Goal: Use online tool/utility: Utilize a website feature to perform a specific function

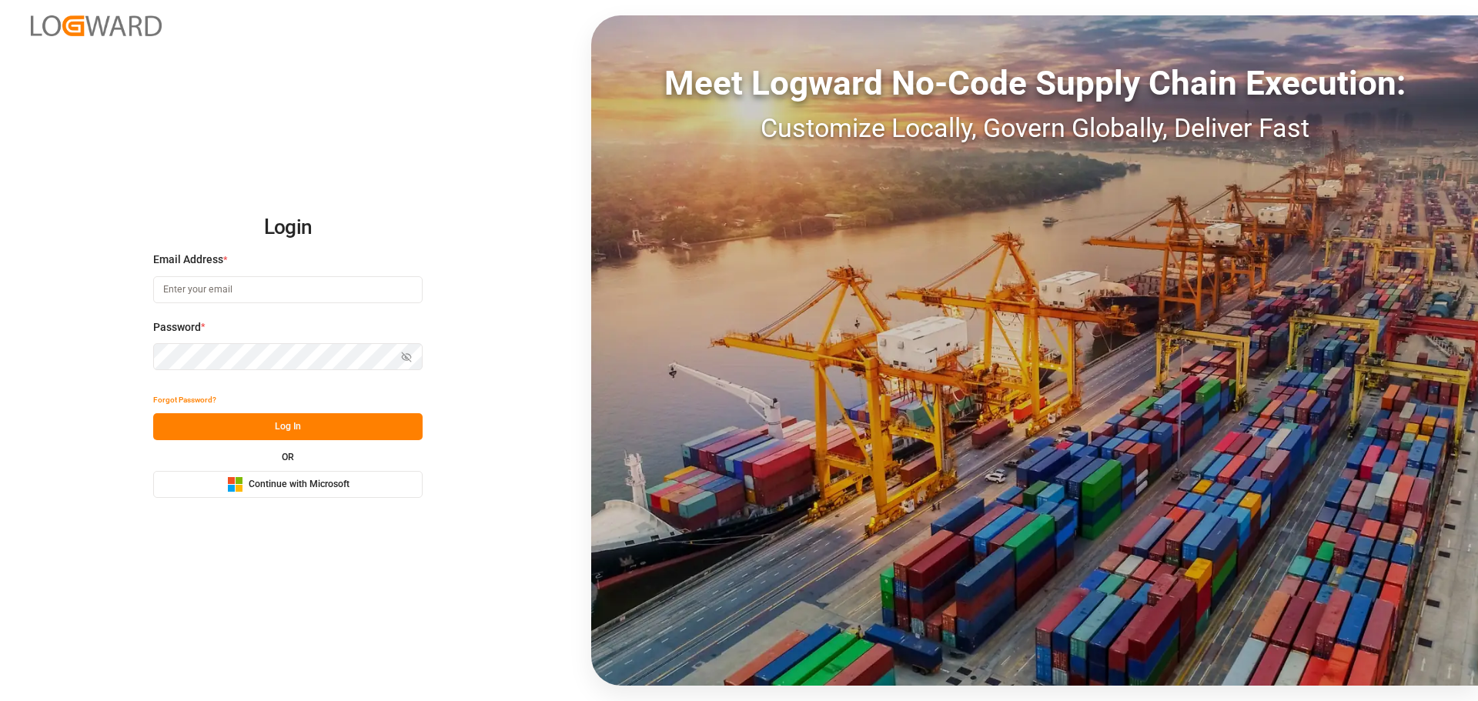
click at [363, 481] on button "Microsoft Logo Continue with Microsoft" at bounding box center [287, 484] width 269 height 27
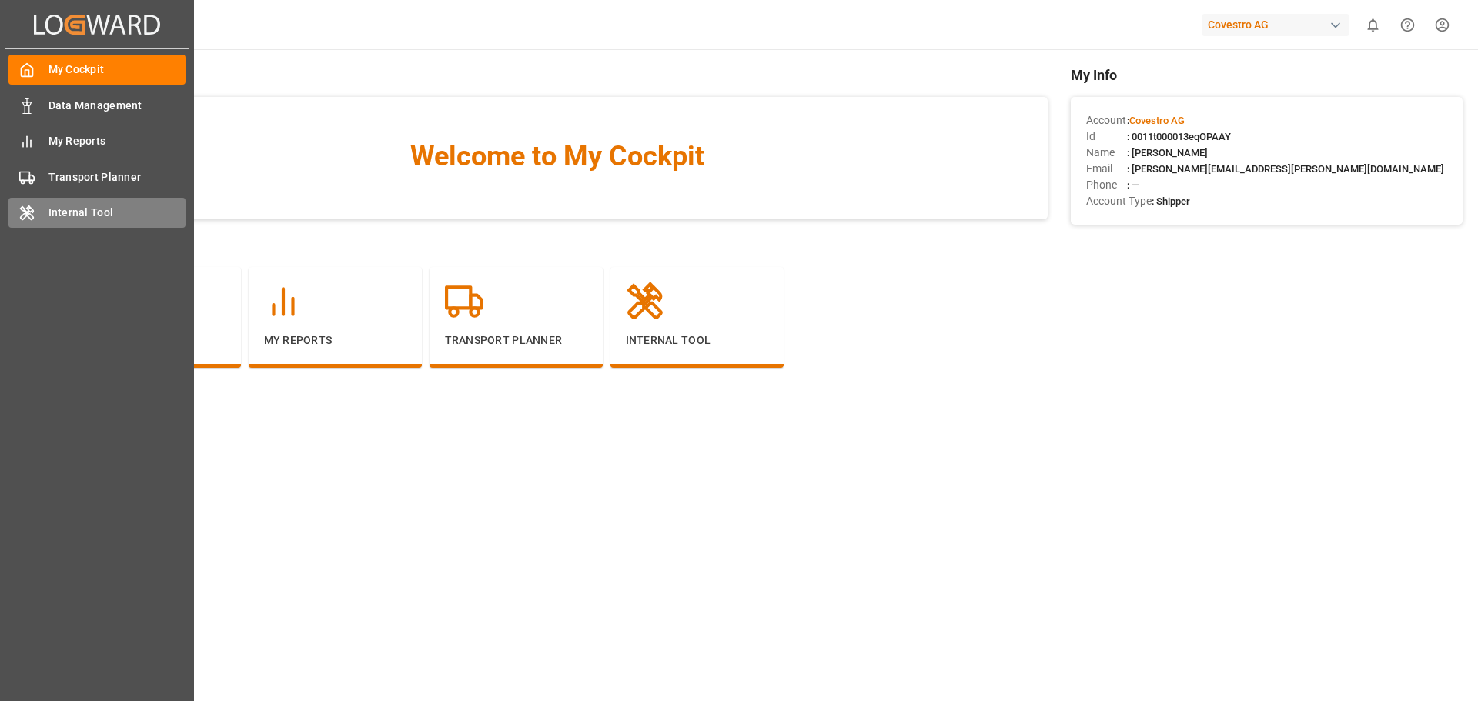
click at [35, 224] on div "Internal Tool Internal Tool" at bounding box center [96, 213] width 177 height 30
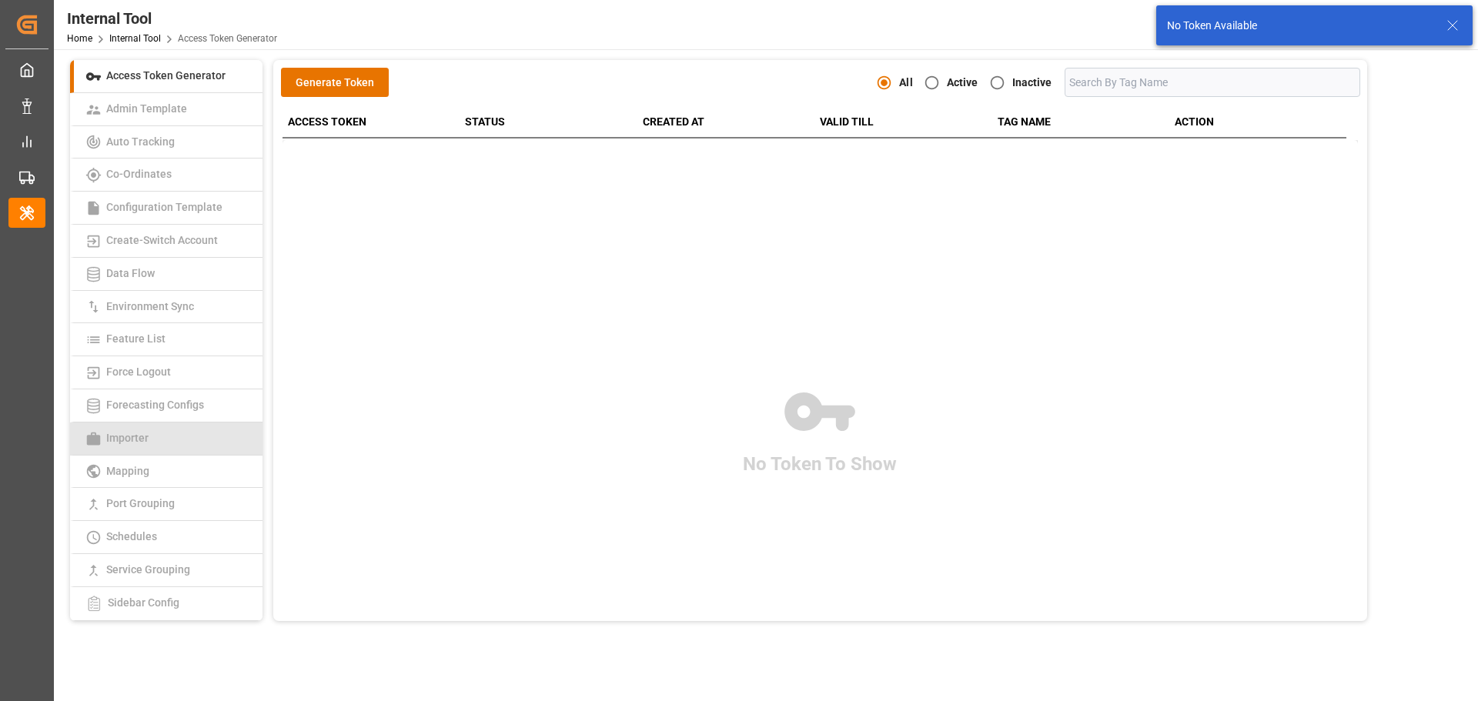
scroll to position [77, 0]
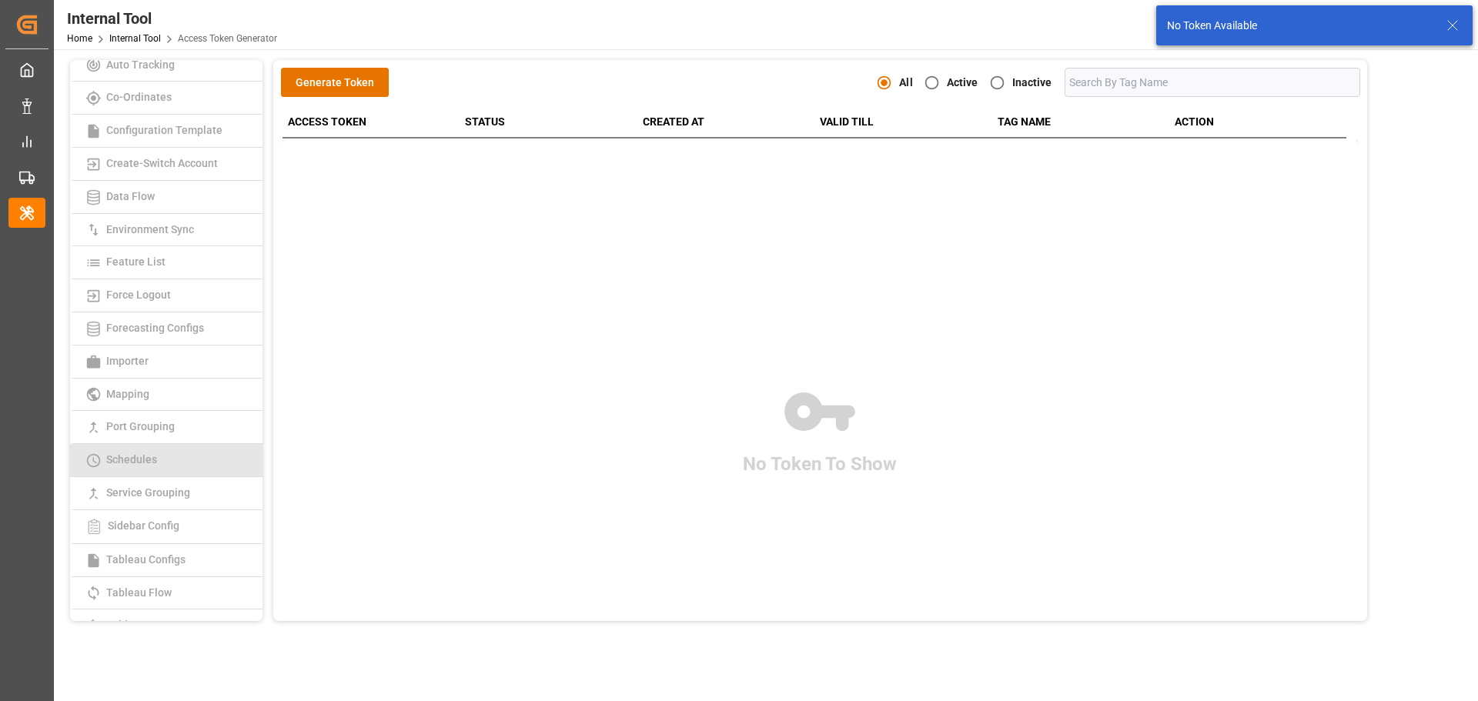
click at [144, 446] on link "Schedules" at bounding box center [166, 460] width 192 height 33
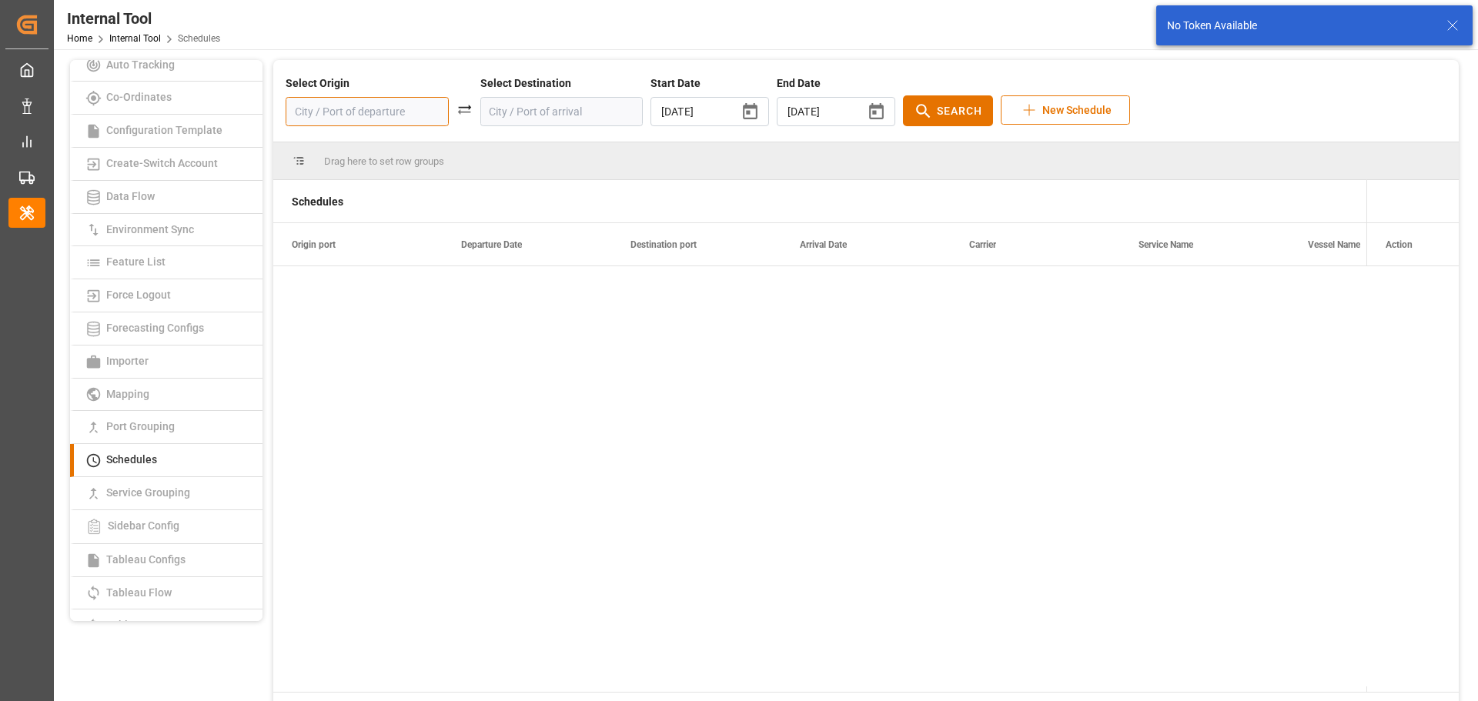
click at [323, 117] on input at bounding box center [367, 111] width 163 height 29
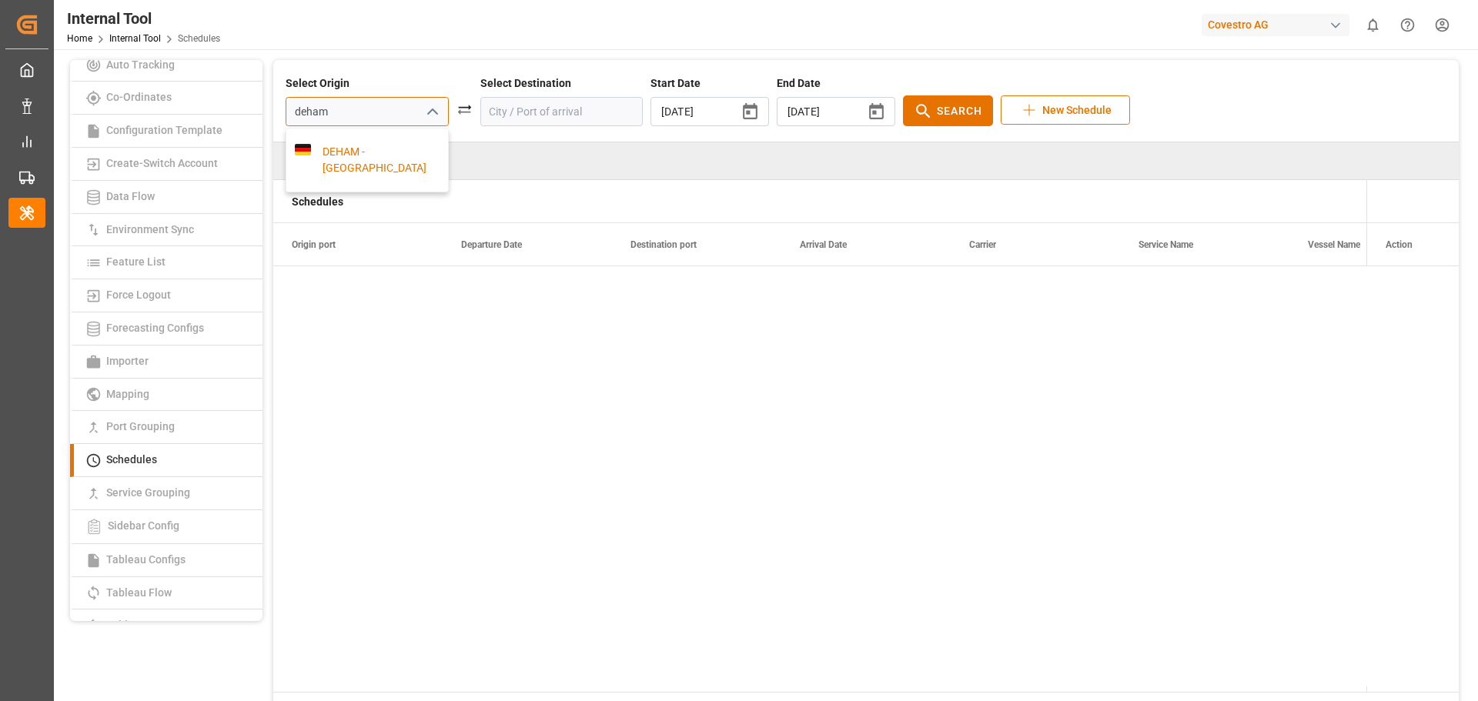
click at [352, 145] on div "DEHAM - [GEOGRAPHIC_DATA]" at bounding box center [375, 160] width 129 height 32
type input "DEHAM - [GEOGRAPHIC_DATA]"
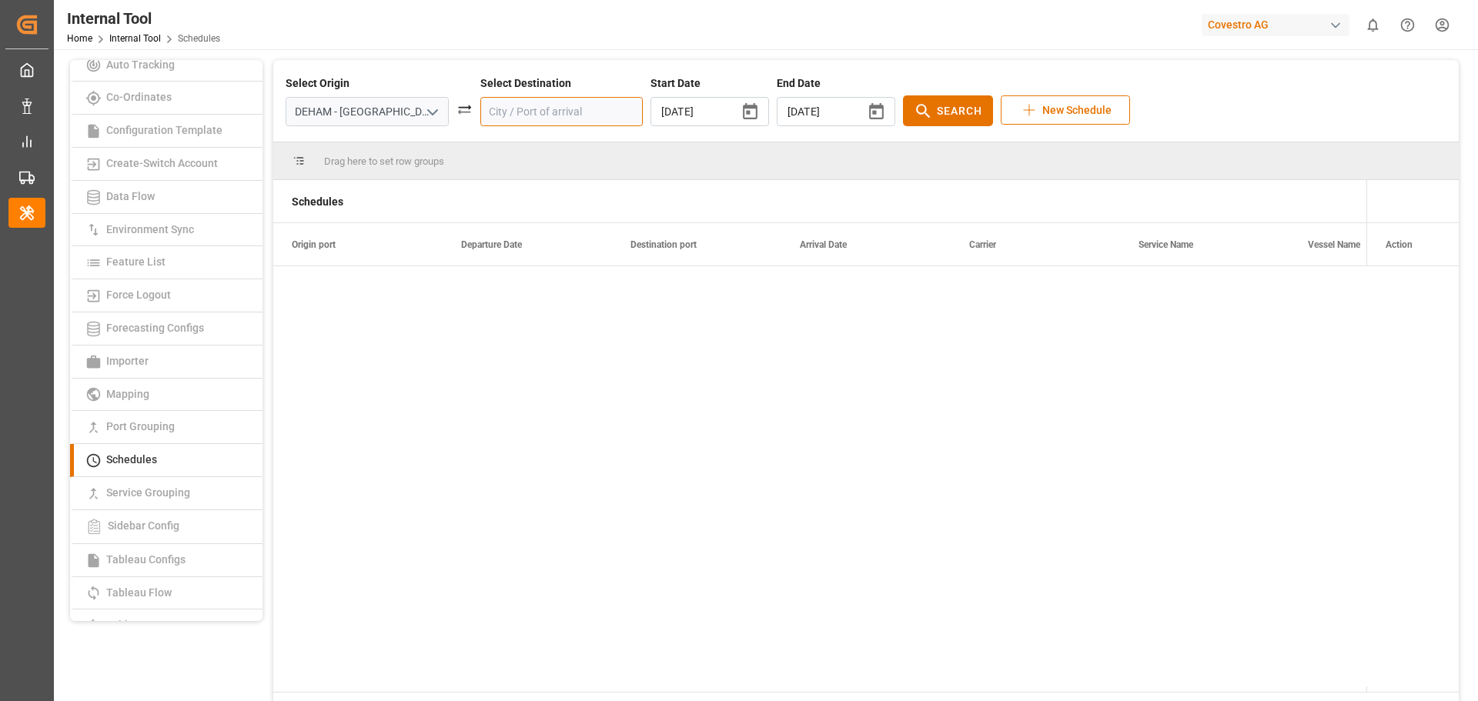
click at [526, 110] on input at bounding box center [561, 111] width 163 height 29
click at [564, 160] on div "TWTXG - Taichung" at bounding box center [569, 152] width 129 height 16
type input "TWTXG - Taichung"
click at [867, 115] on icon "button" at bounding box center [876, 111] width 19 height 19
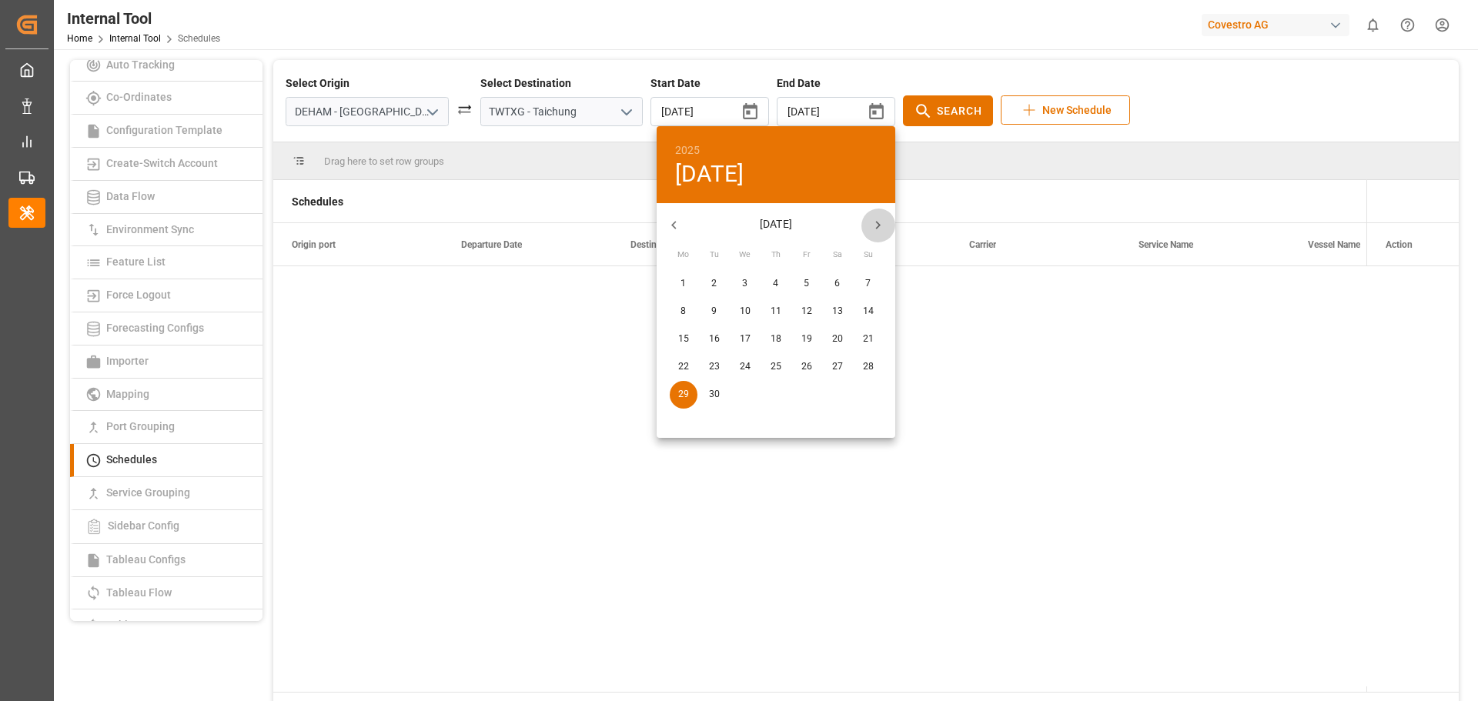
click at [878, 232] on icon "button" at bounding box center [878, 225] width 16 height 16
click at [765, 397] on span "27" at bounding box center [776, 395] width 28 height 14
type input "[DATE]"
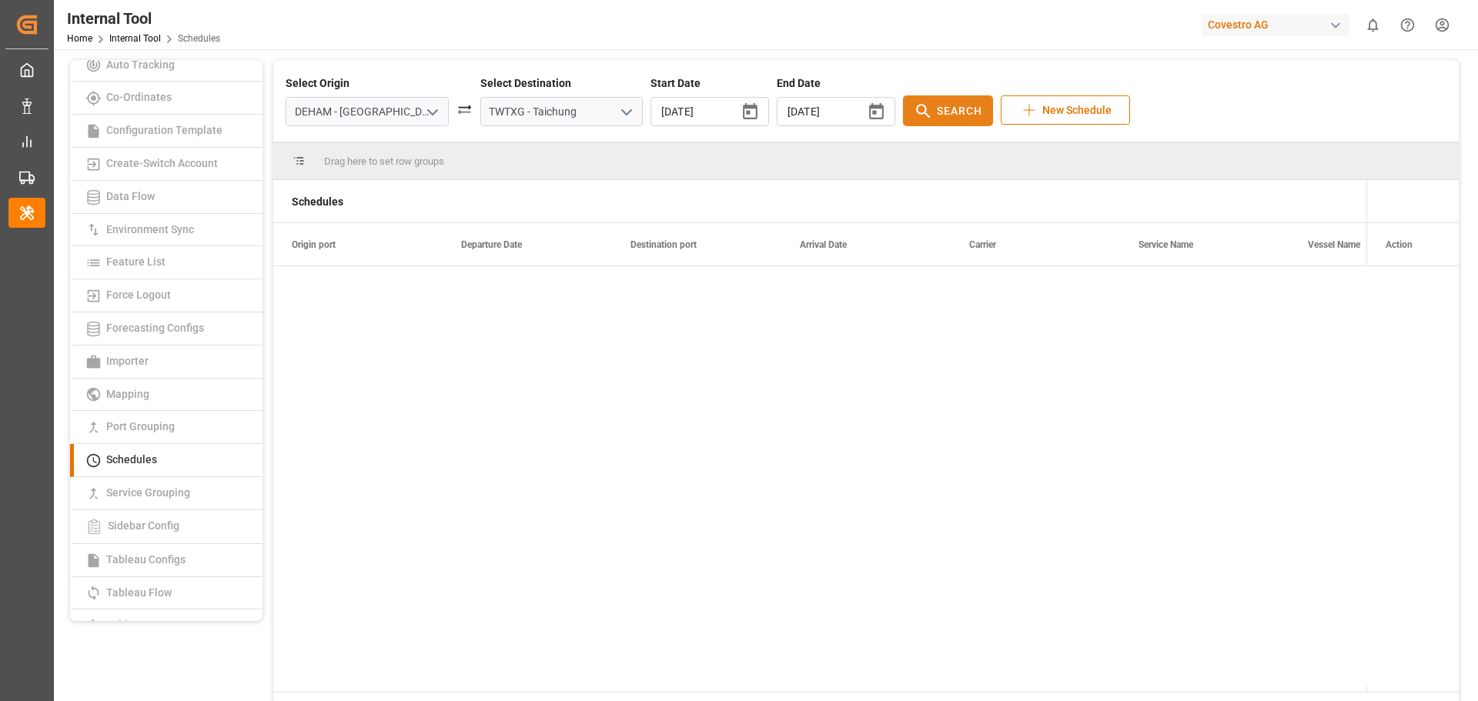
click at [937, 115] on span "Search" at bounding box center [959, 111] width 45 height 16
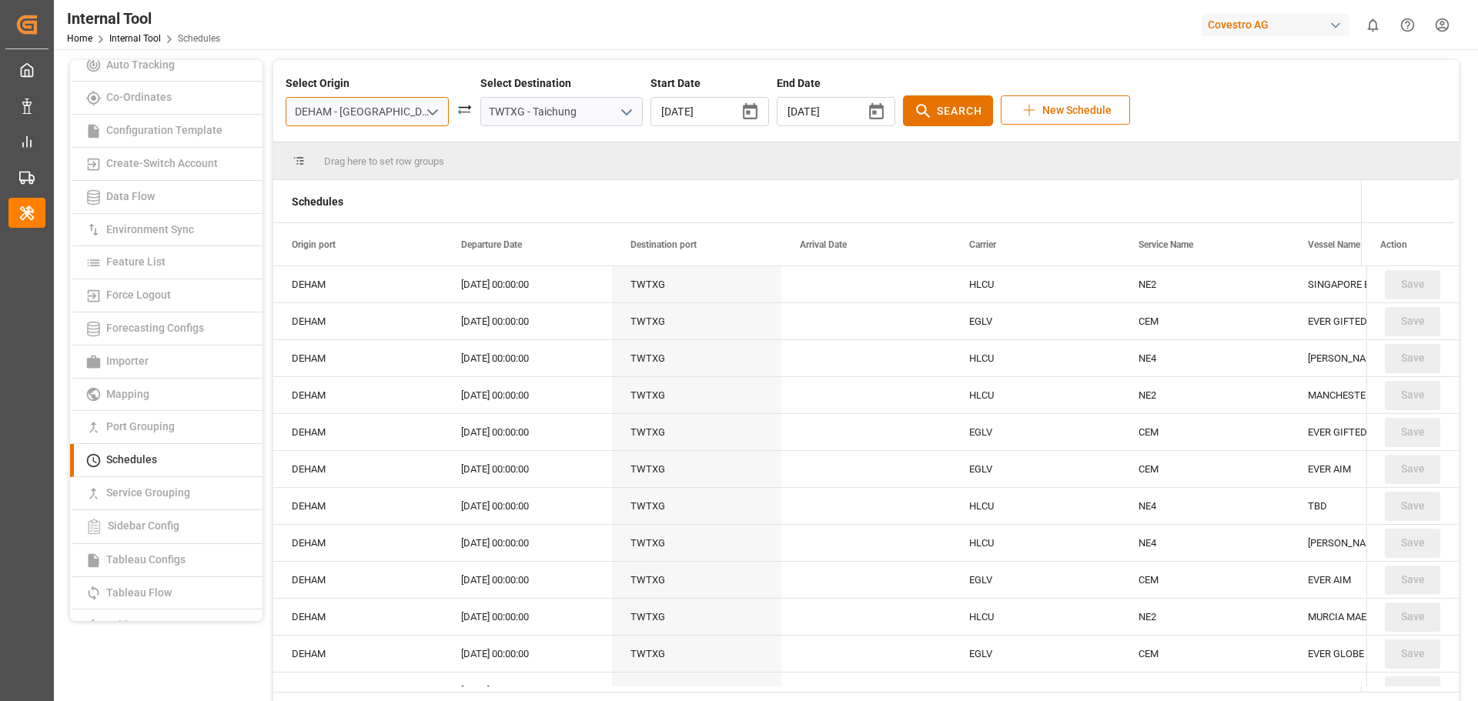
drag, startPoint x: 386, startPoint y: 115, endPoint x: 284, endPoint y: 118, distance: 101.6
click at [284, 118] on div "Select Origin DEHAM - [GEOGRAPHIC_DATA] Select Destination TWTXG - [GEOGRAPHIC_…" at bounding box center [865, 101] width 1185 height 82
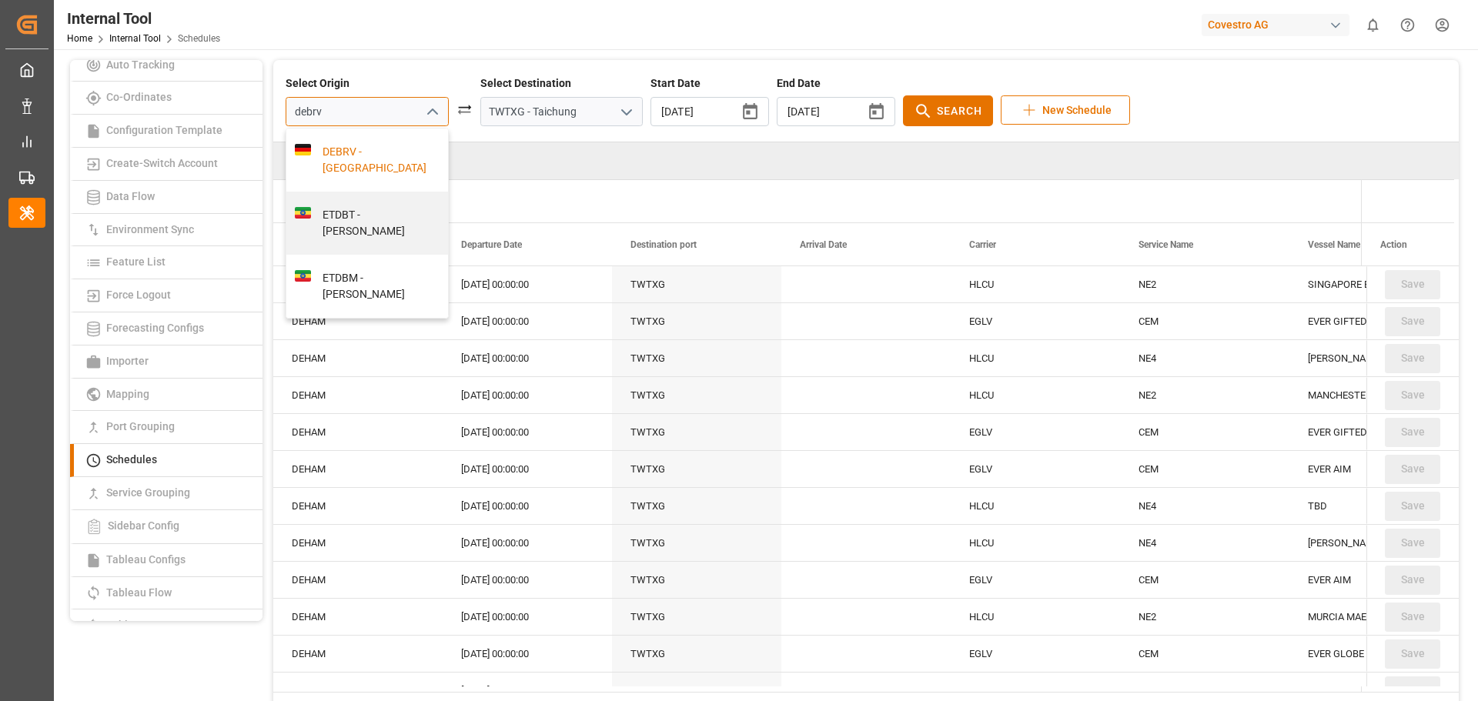
click at [359, 150] on div "DEBRV - [GEOGRAPHIC_DATA]" at bounding box center [375, 160] width 129 height 32
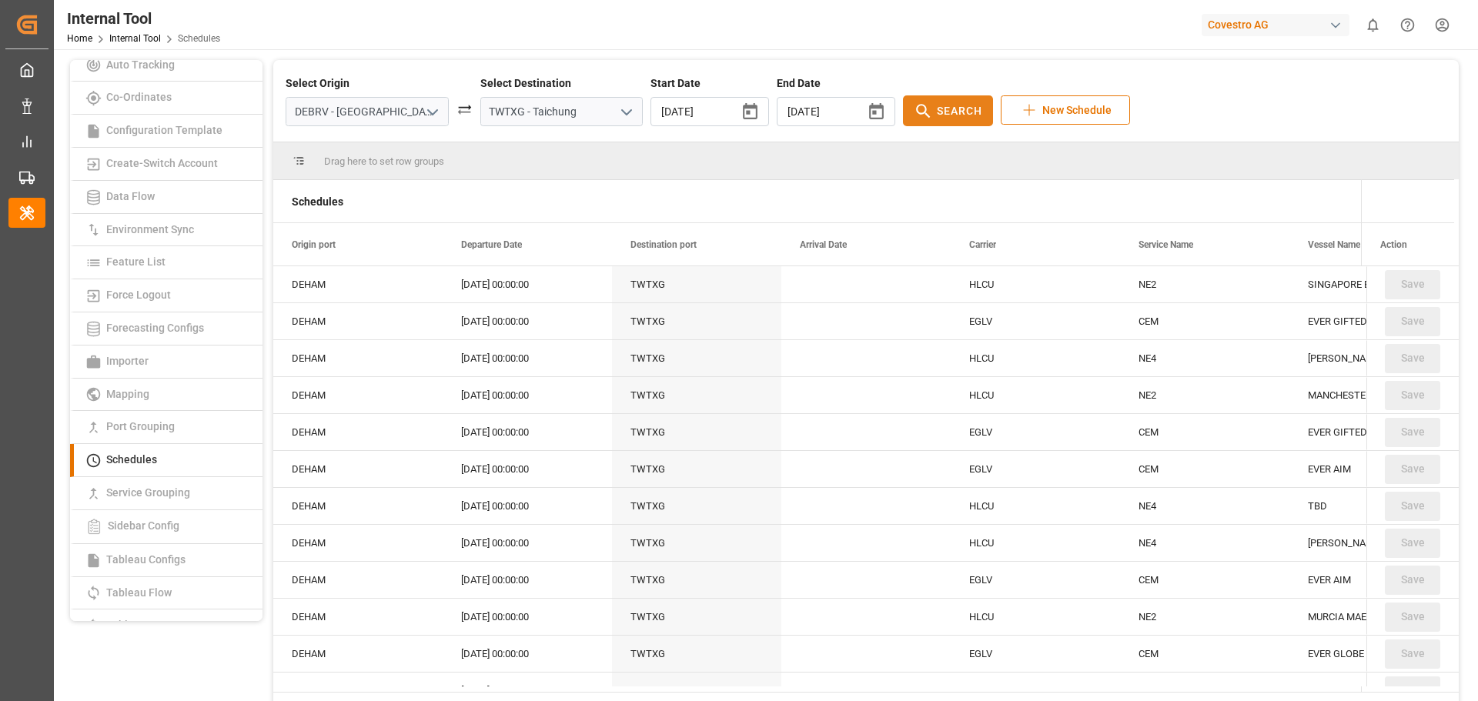
click at [903, 104] on button "Search" at bounding box center [948, 110] width 90 height 31
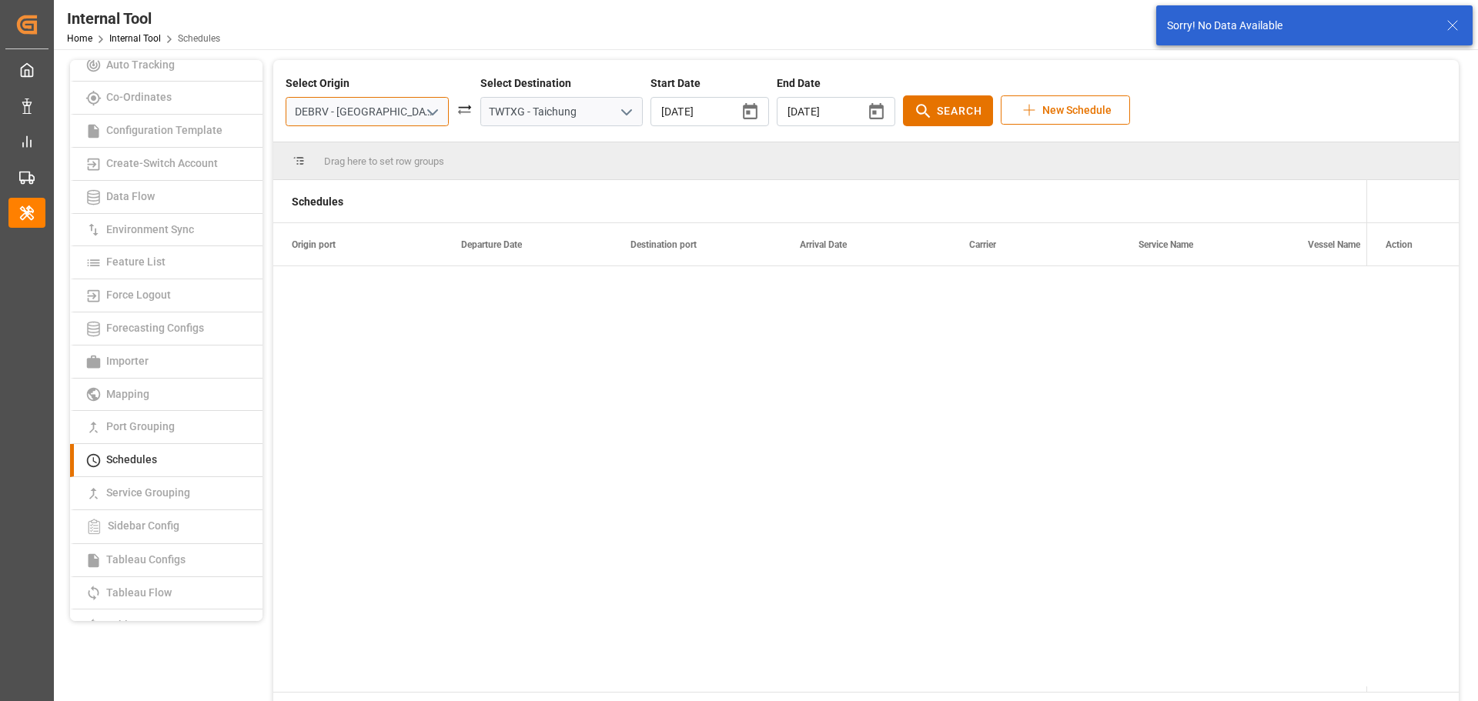
click at [386, 114] on input "DEBRV - [GEOGRAPHIC_DATA]" at bounding box center [367, 111] width 163 height 29
drag, startPoint x: 398, startPoint y: 112, endPoint x: 240, endPoint y: 105, distance: 157.9
click at [240, 105] on div "Access Token Generator Admin Template Auto Tracking Co-Ordinates Configuration …" at bounding box center [764, 397] width 1399 height 675
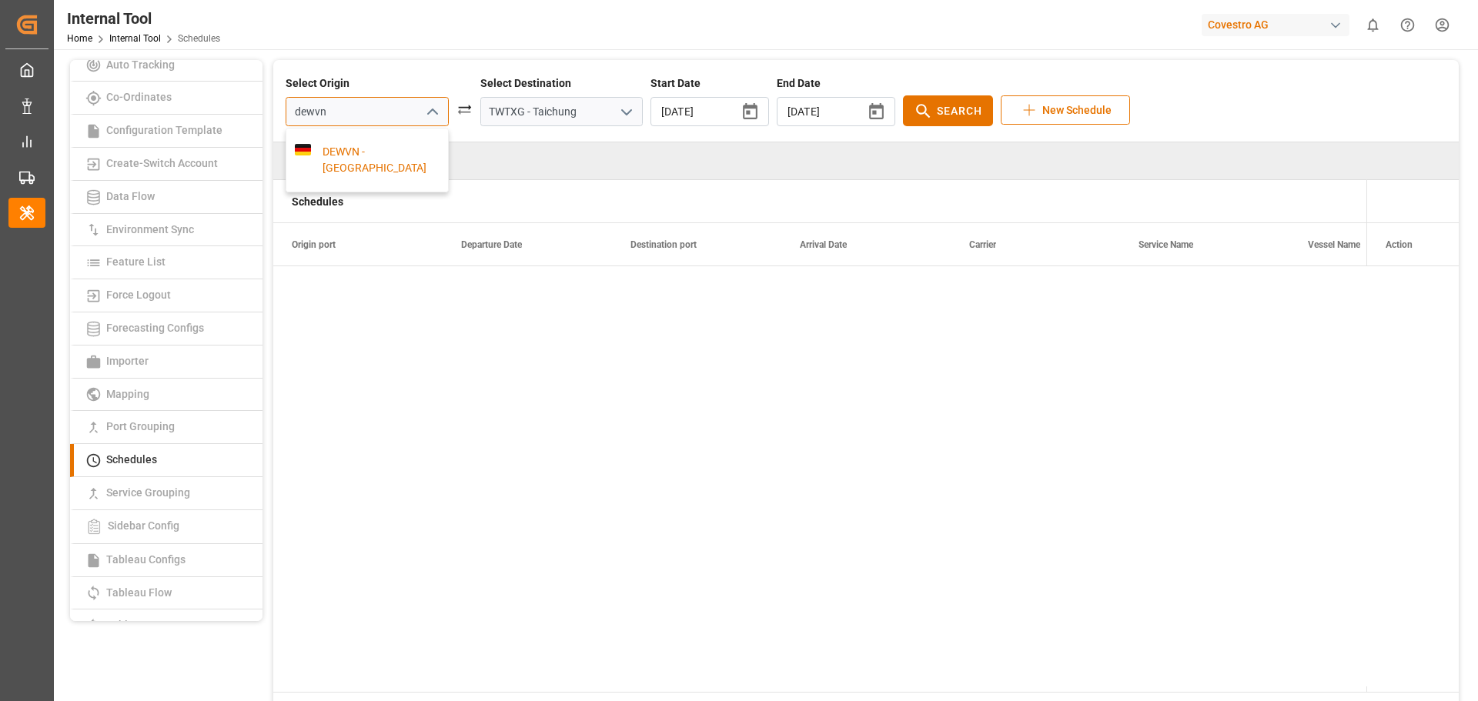
click at [349, 148] on div "DEWVN - [GEOGRAPHIC_DATA]" at bounding box center [375, 160] width 129 height 32
click at [937, 105] on span "Search" at bounding box center [959, 111] width 45 height 16
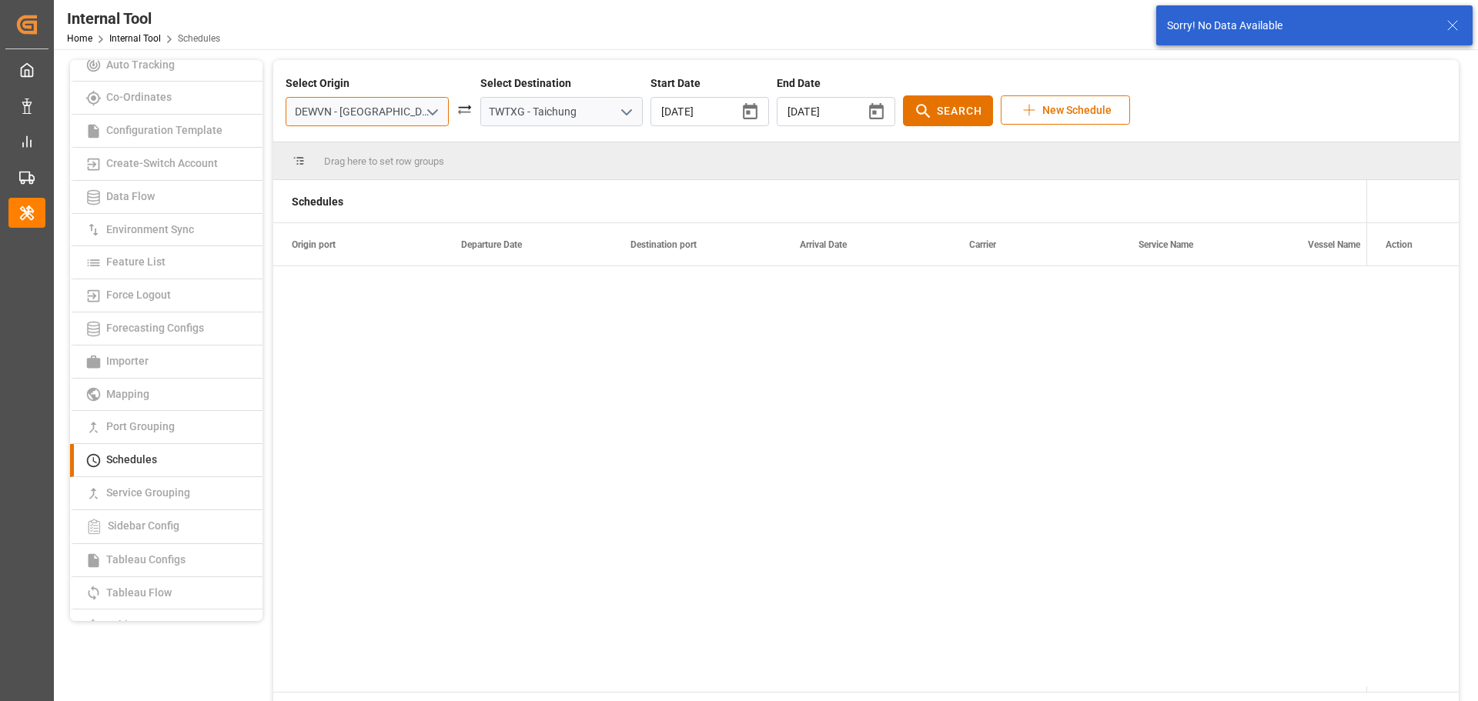
drag, startPoint x: 396, startPoint y: 112, endPoint x: 266, endPoint y: 105, distance: 131.0
click at [266, 105] on div "Access Token Generator Admin Template Auto Tracking Co-Ordinates Configuration …" at bounding box center [764, 397] width 1399 height 675
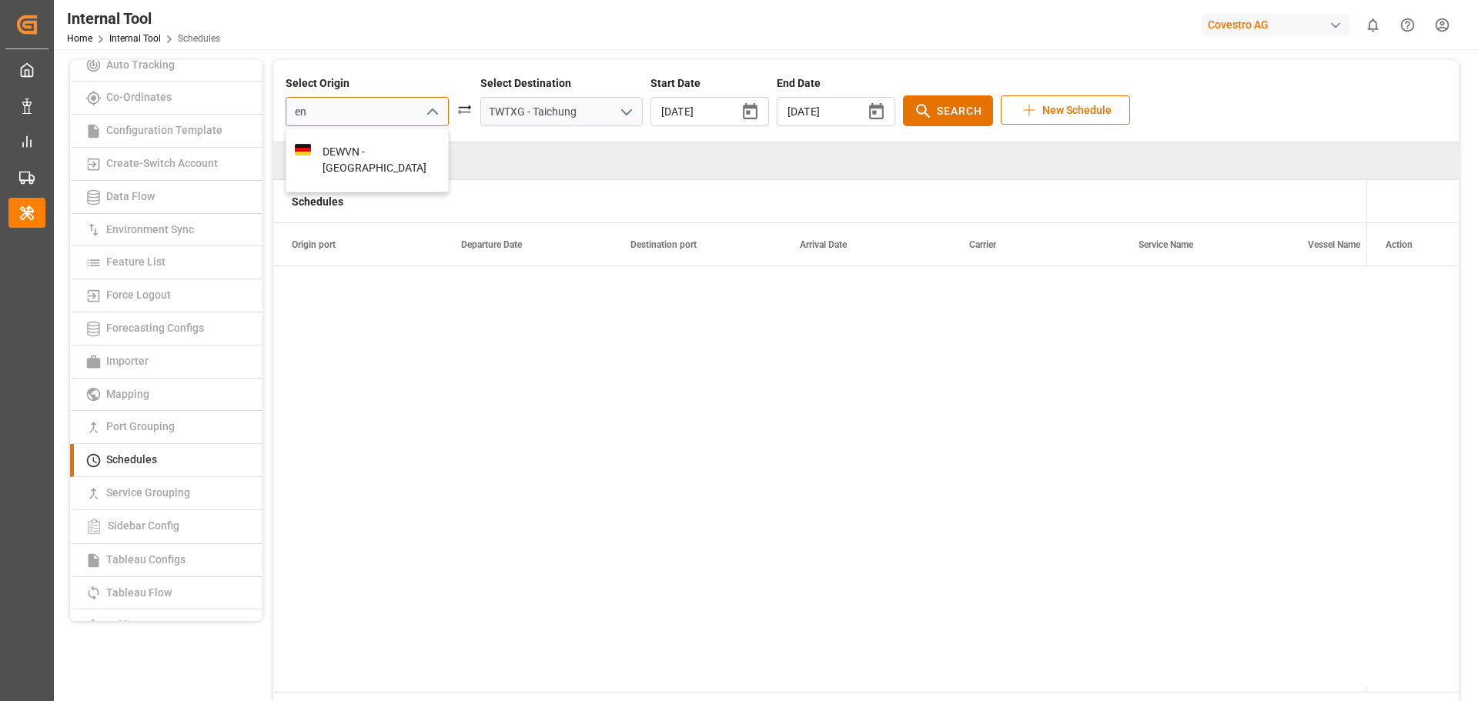
type input "n"
click at [326, 153] on div "NLRTM - [GEOGRAPHIC_DATA]" at bounding box center [375, 160] width 129 height 32
click at [914, 107] on icon at bounding box center [923, 111] width 19 height 19
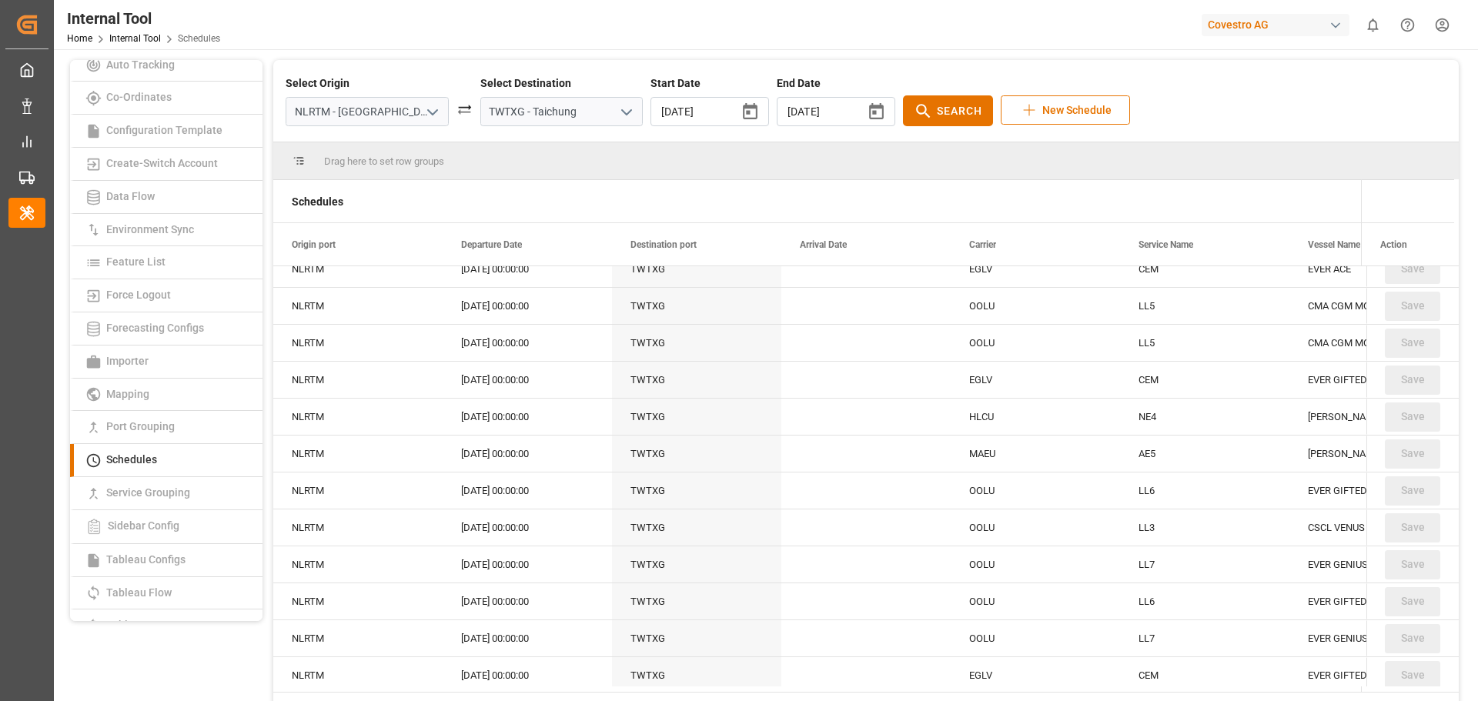
scroll to position [539, 0]
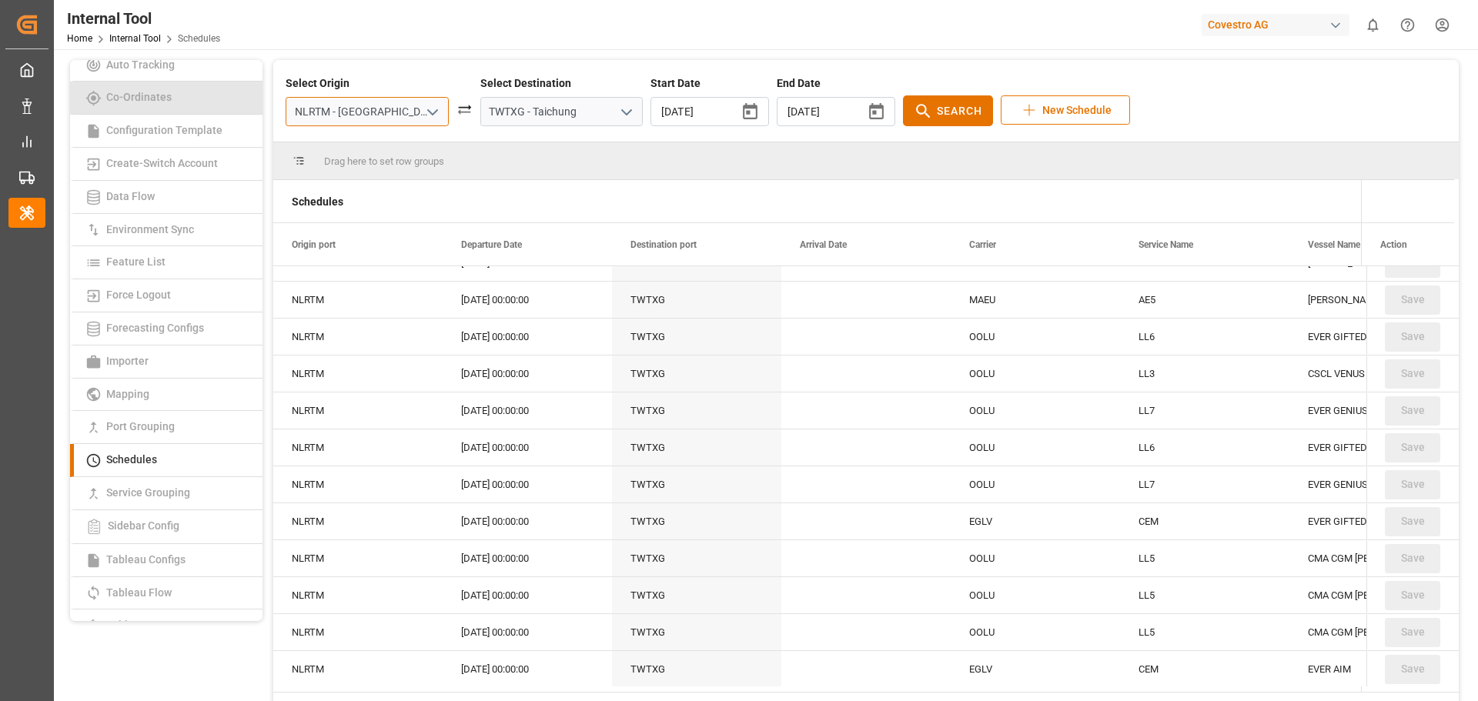
drag, startPoint x: 390, startPoint y: 112, endPoint x: 225, endPoint y: 114, distance: 165.5
click at [225, 114] on div "Access Token Generator Admin Template Auto Tracking Co-Ordinates Configuration …" at bounding box center [764, 397] width 1399 height 675
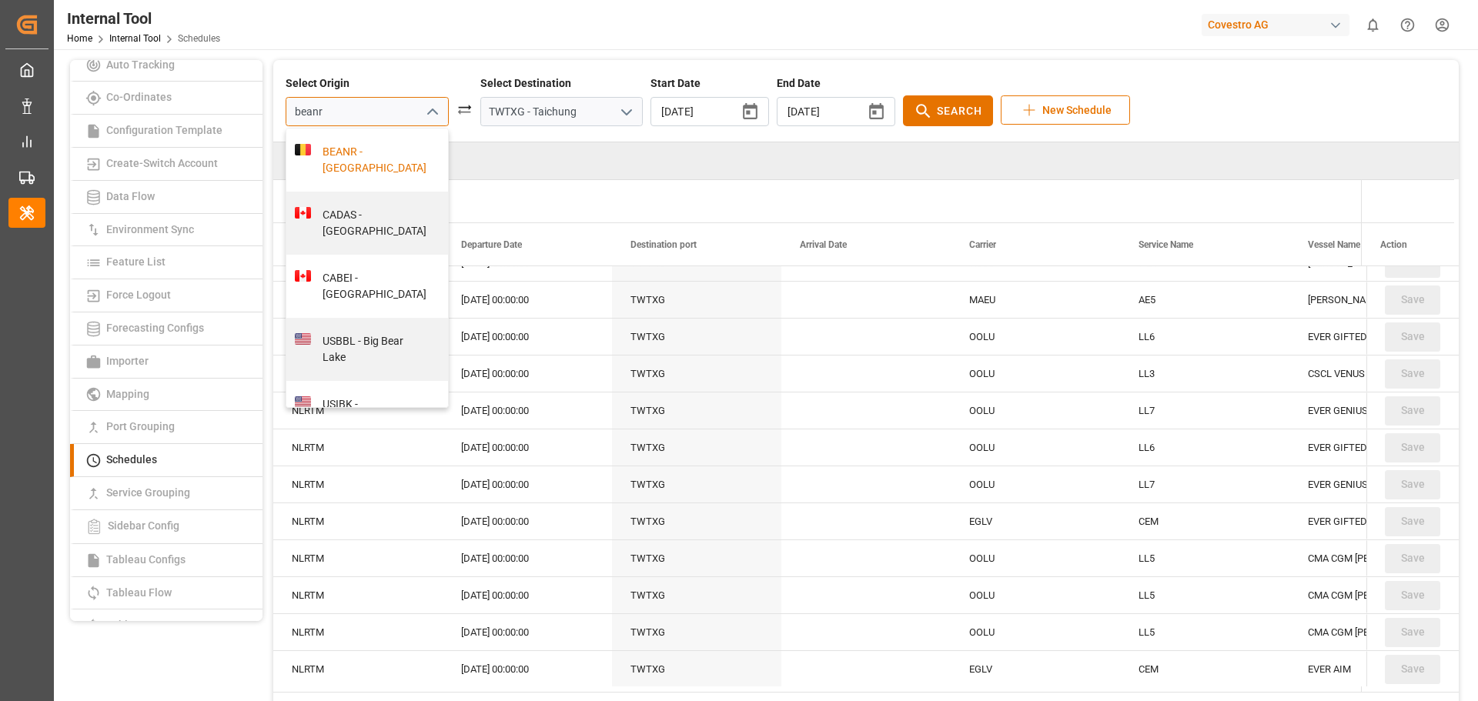
click at [336, 147] on div "BEANR - [GEOGRAPHIC_DATA]" at bounding box center [375, 160] width 129 height 32
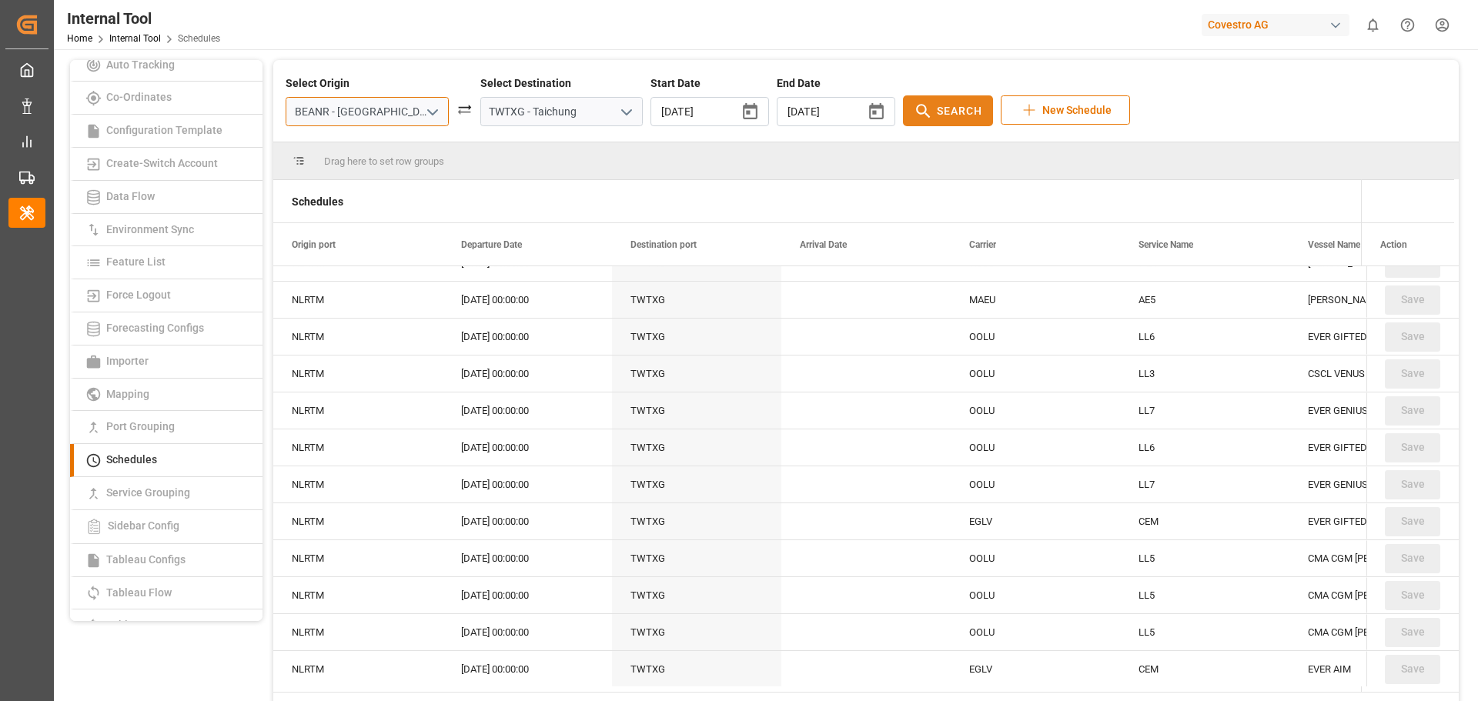
type input "BEANR - [GEOGRAPHIC_DATA]"
click at [940, 122] on button "Search" at bounding box center [948, 110] width 90 height 31
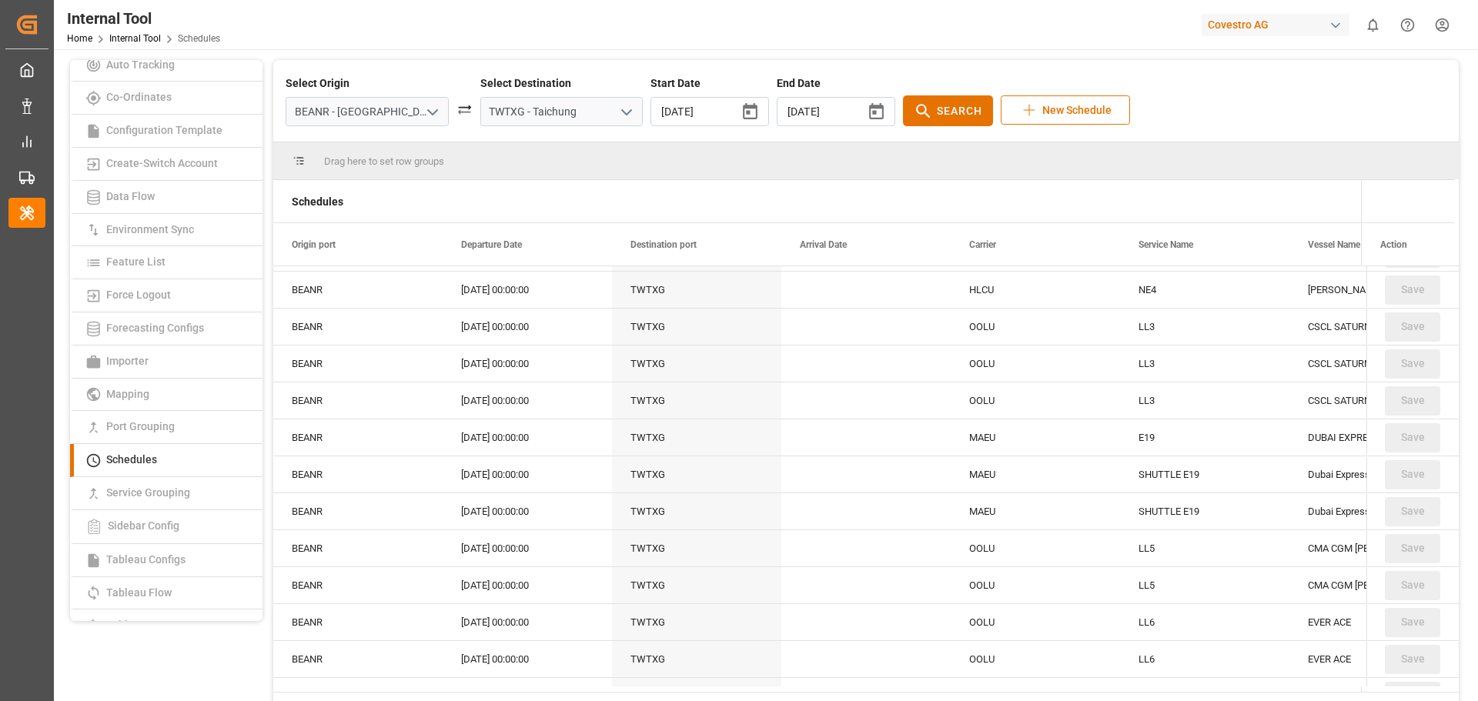
scroll to position [0, 0]
